Goal: Complete application form: Complete application form

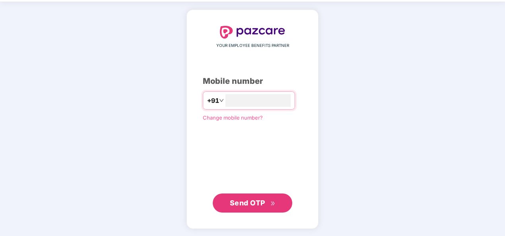
type input "**********"
click at [251, 203] on span "Send OTP" at bounding box center [247, 203] width 35 height 8
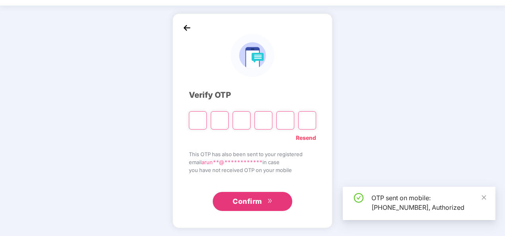
scroll to position [23, 0]
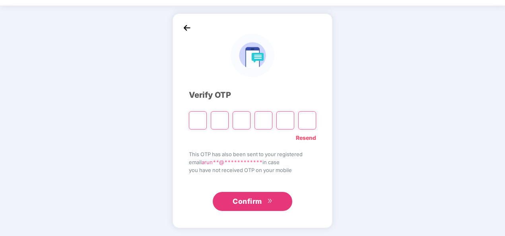
type input "*"
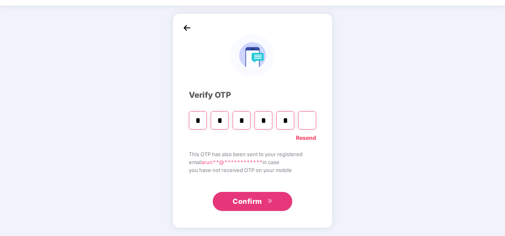
type input "*"
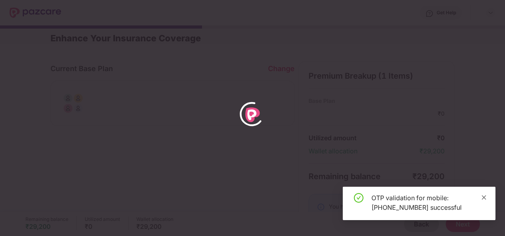
click at [484, 198] on icon "close" at bounding box center [484, 198] width 6 height 6
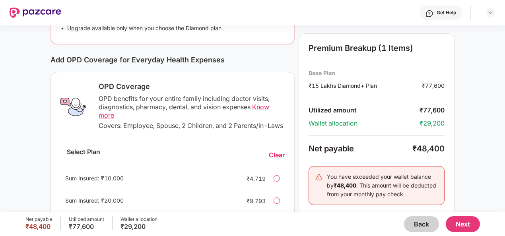
scroll to position [286, 0]
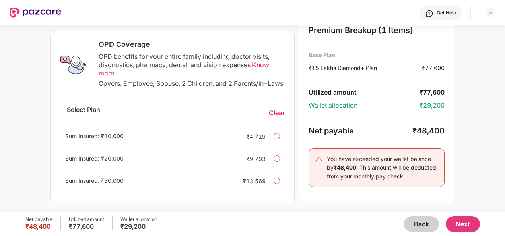
click at [461, 222] on button "Next" at bounding box center [463, 224] width 34 height 16
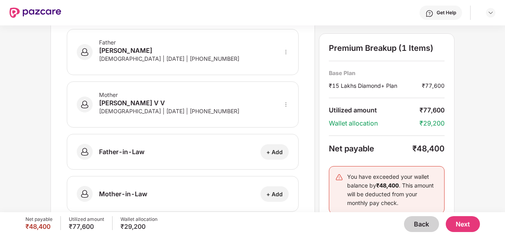
scroll to position [249, 0]
click at [278, 152] on div "+ Add" at bounding box center [274, 152] width 16 height 8
select select "****"
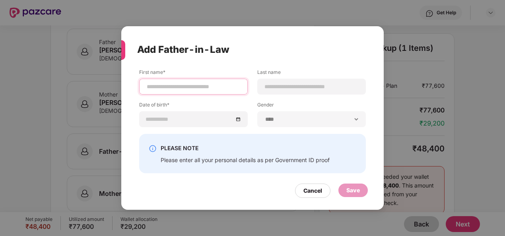
click at [168, 85] on input at bounding box center [193, 87] width 95 height 8
type input "**********"
click at [275, 60] on div "Add Father-in-Law" at bounding box center [243, 49] width 212 height 31
click at [246, 136] on div "PLEASE NOTE Please enter all your personal details as per Government ID proof" at bounding box center [252, 153] width 227 height 39
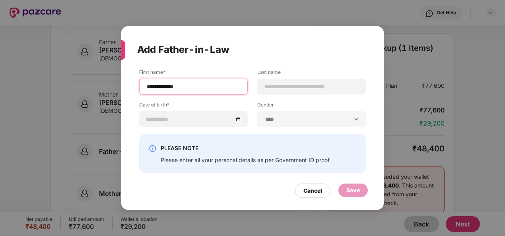
drag, startPoint x: 196, startPoint y: 86, endPoint x: 118, endPoint y: 80, distance: 79.0
click at [118, 80] on div "**********" at bounding box center [252, 118] width 505 height 236
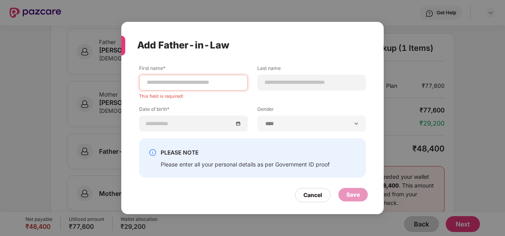
click at [141, 35] on div "Add Father-in-Law" at bounding box center [243, 45] width 212 height 31
click at [200, 83] on input at bounding box center [193, 82] width 95 height 8
paste input "**********"
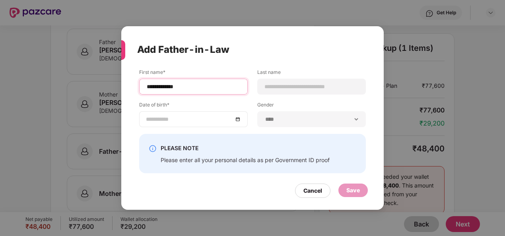
type input "**********"
click at [239, 121] on div at bounding box center [193, 119] width 95 height 9
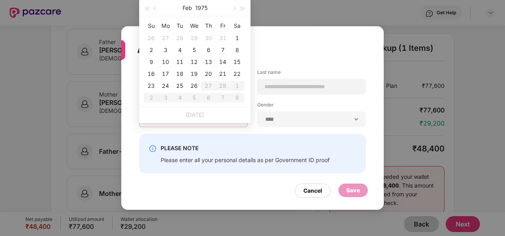
type input "**********"
click at [156, 6] on button "button" at bounding box center [155, 8] width 9 height 16
click at [149, 7] on span "button" at bounding box center [147, 9] width 4 height 4
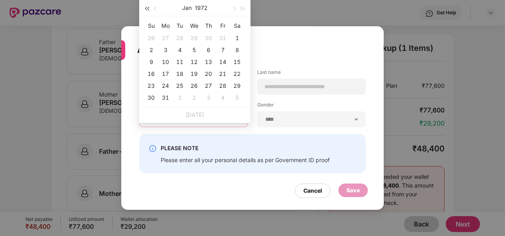
click at [149, 7] on span "button" at bounding box center [147, 9] width 4 height 4
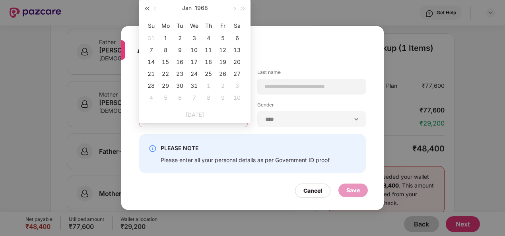
click at [149, 7] on span "button" at bounding box center [147, 9] width 4 height 4
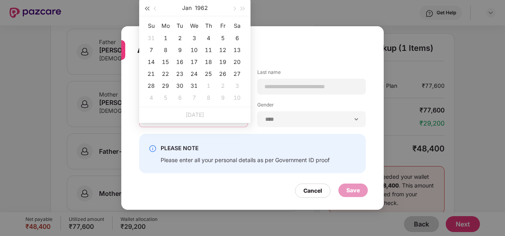
click at [149, 7] on span "button" at bounding box center [147, 9] width 4 height 4
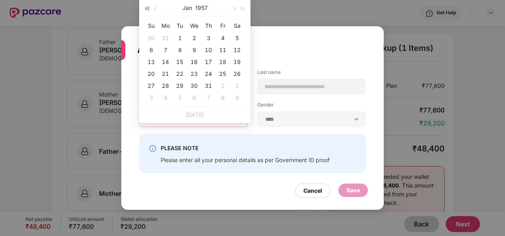
click at [149, 7] on span "button" at bounding box center [147, 9] width 4 height 4
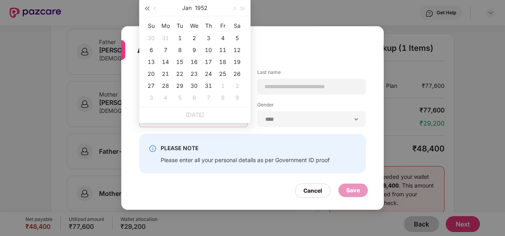
click at [149, 7] on span "button" at bounding box center [147, 9] width 4 height 4
type input "**********"
click at [233, 9] on span "button" at bounding box center [234, 9] width 4 height 4
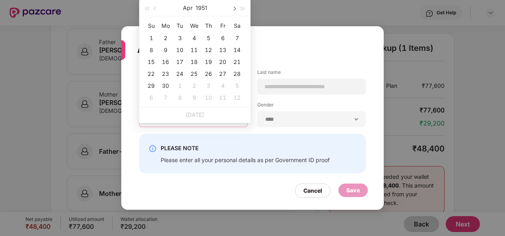
click at [233, 9] on span "button" at bounding box center [234, 9] width 4 height 4
type input "**********"
click at [181, 61] on div "15" at bounding box center [180, 62] width 10 height 10
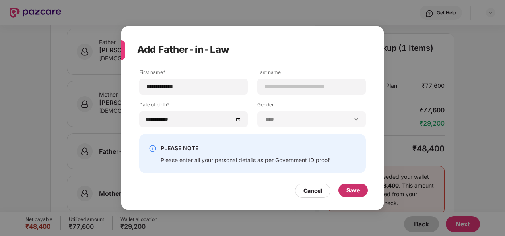
click at [353, 192] on div "Save" at bounding box center [353, 190] width 14 height 9
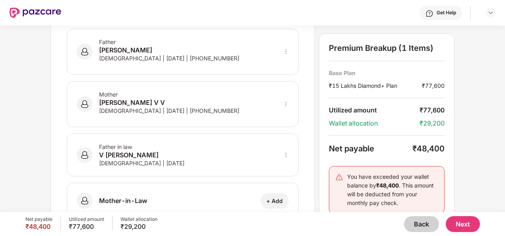
scroll to position [270, 0]
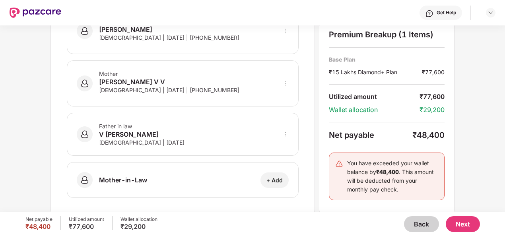
click at [278, 177] on div "+ Add" at bounding box center [274, 181] width 16 height 8
select select "******"
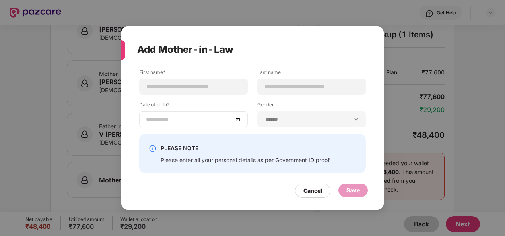
click at [238, 120] on div at bounding box center [193, 119] width 95 height 9
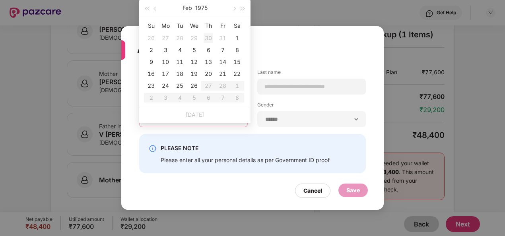
type input "**********"
click at [157, 10] on button "button" at bounding box center [155, 8] width 9 height 16
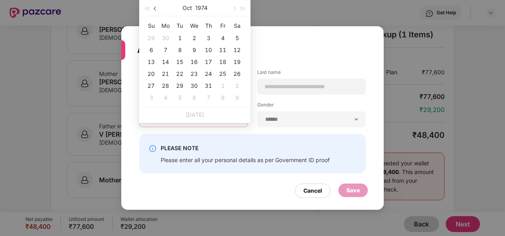
click at [157, 10] on button "button" at bounding box center [155, 8] width 9 height 16
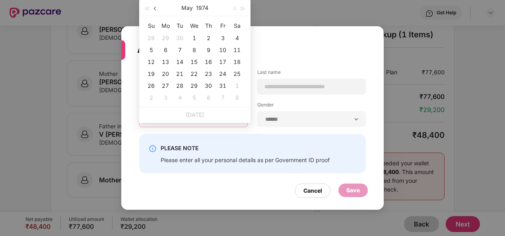
click at [157, 10] on button "button" at bounding box center [155, 8] width 9 height 16
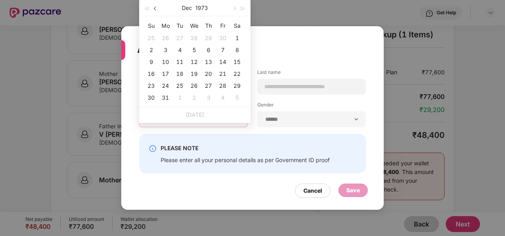
click at [157, 10] on button "button" at bounding box center [155, 8] width 9 height 16
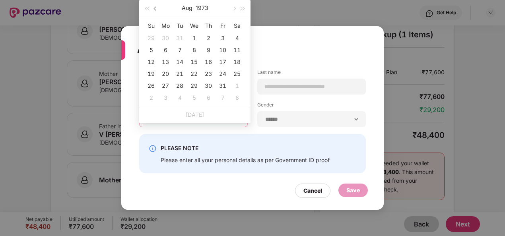
click at [157, 10] on button "button" at bounding box center [155, 8] width 9 height 16
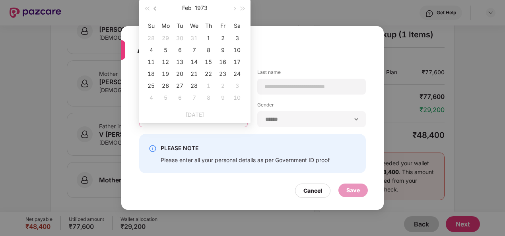
click at [157, 10] on button "button" at bounding box center [155, 8] width 9 height 16
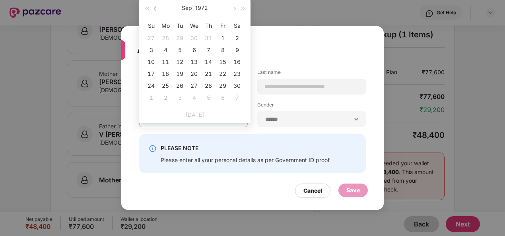
click at [157, 10] on button "button" at bounding box center [155, 8] width 9 height 16
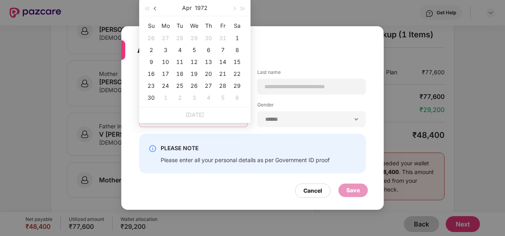
click at [157, 10] on button "button" at bounding box center [155, 8] width 9 height 16
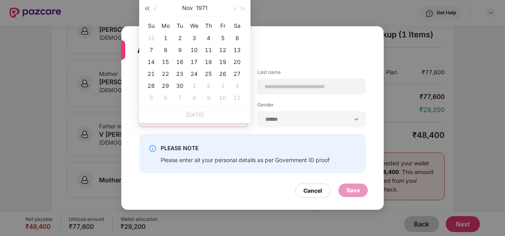
click at [150, 10] on button "button" at bounding box center [146, 8] width 9 height 16
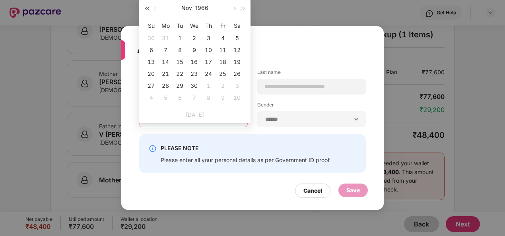
click at [150, 10] on button "button" at bounding box center [146, 8] width 9 height 16
click at [154, 8] on span "button" at bounding box center [156, 9] width 4 height 4
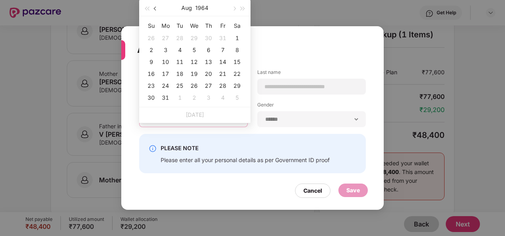
click at [154, 8] on span "button" at bounding box center [156, 9] width 4 height 4
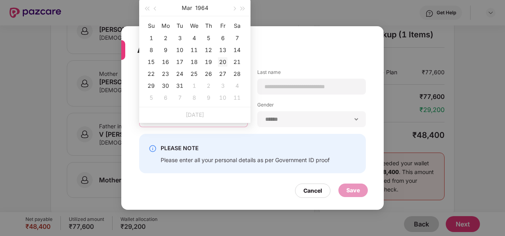
type input "**********"
click at [223, 60] on div "20" at bounding box center [223, 62] width 10 height 10
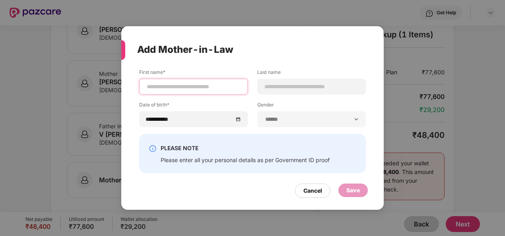
click at [178, 89] on input at bounding box center [193, 87] width 95 height 8
type input "**********"
click at [353, 190] on div "Save" at bounding box center [353, 190] width 14 height 9
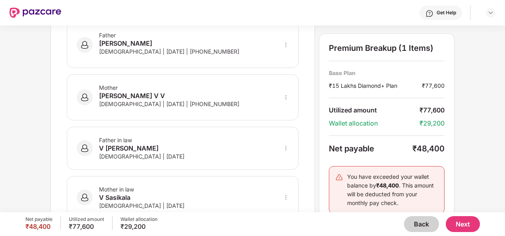
scroll to position [277, 0]
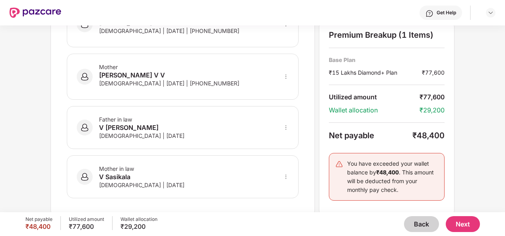
click at [466, 224] on button "Next" at bounding box center [463, 224] width 34 height 16
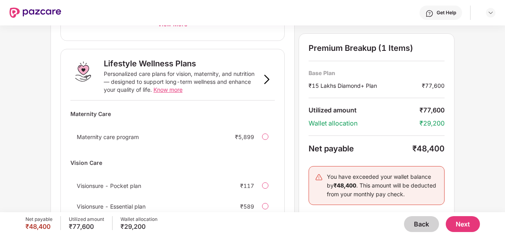
scroll to position [569, 0]
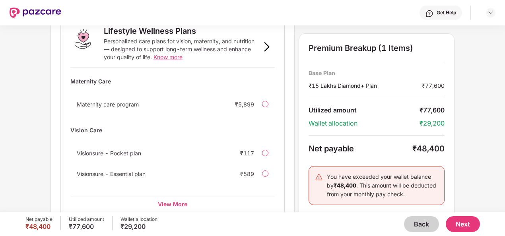
click at [458, 227] on button "Next" at bounding box center [463, 224] width 34 height 16
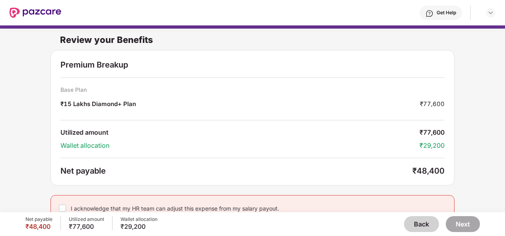
scroll to position [9, 0]
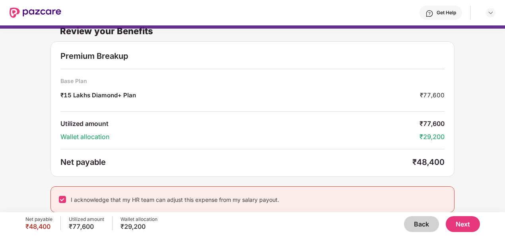
click at [464, 223] on button "Next" at bounding box center [463, 224] width 34 height 16
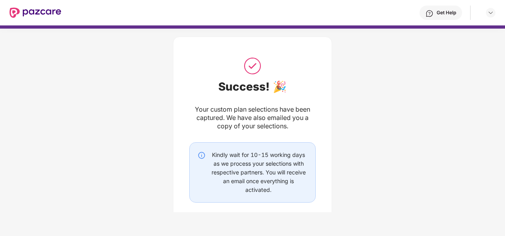
click at [464, 223] on body "Get Help Success! 🎉 Your custom plan selections have been captured. We have als…" at bounding box center [252, 118] width 505 height 236
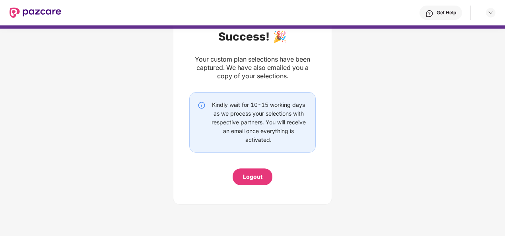
scroll to position [0, 0]
